Goal: Find specific page/section: Find specific page/section

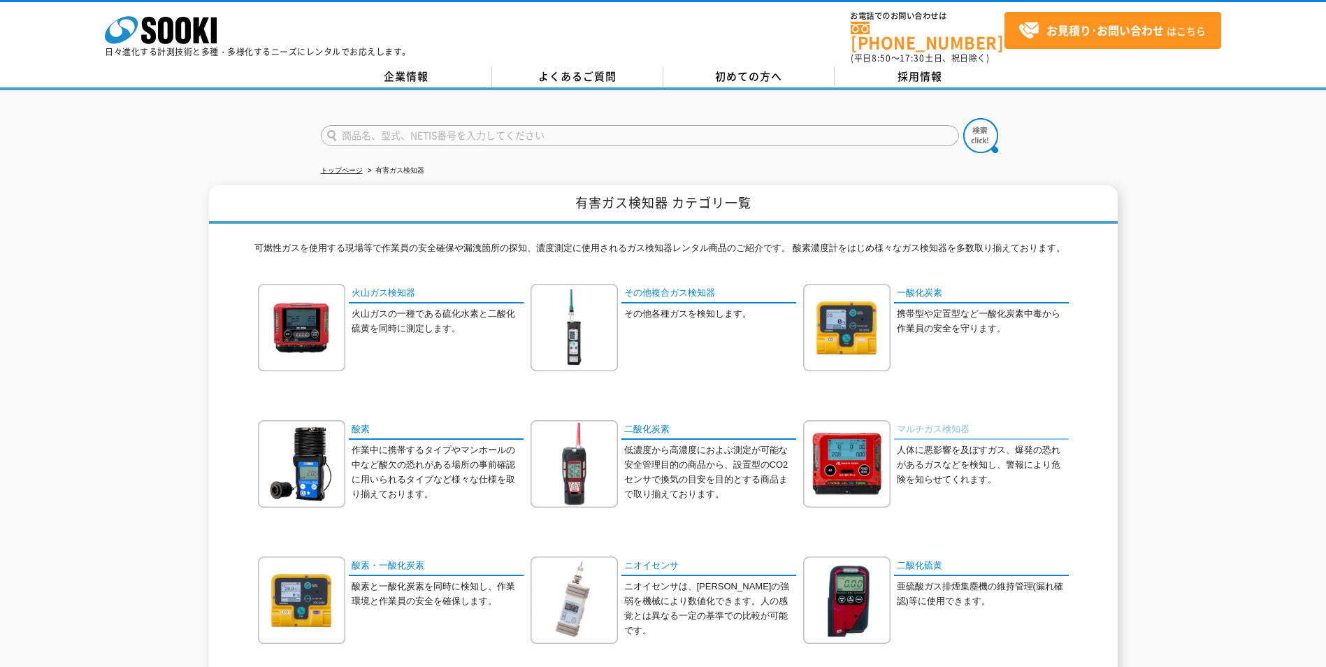
click at [912, 420] on link "マルチガス検知器" at bounding box center [981, 430] width 175 height 20
click at [720, 289] on link "その他複合ガス検知器" at bounding box center [709, 294] width 175 height 20
